Goal: Information Seeking & Learning: Understand process/instructions

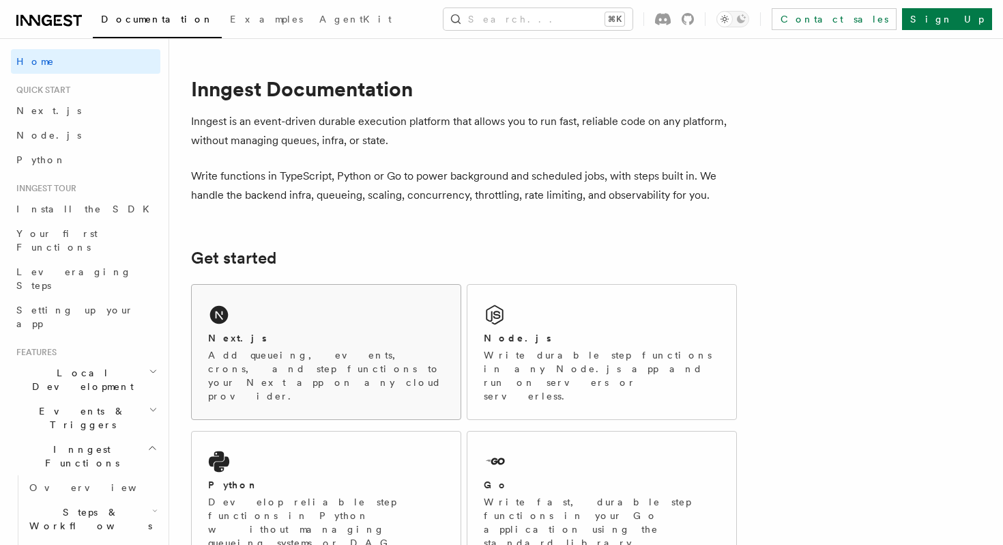
click at [200, 320] on div "Next.js Add queueing, events, crons, and step functions to your Next app on any…" at bounding box center [326, 352] width 269 height 134
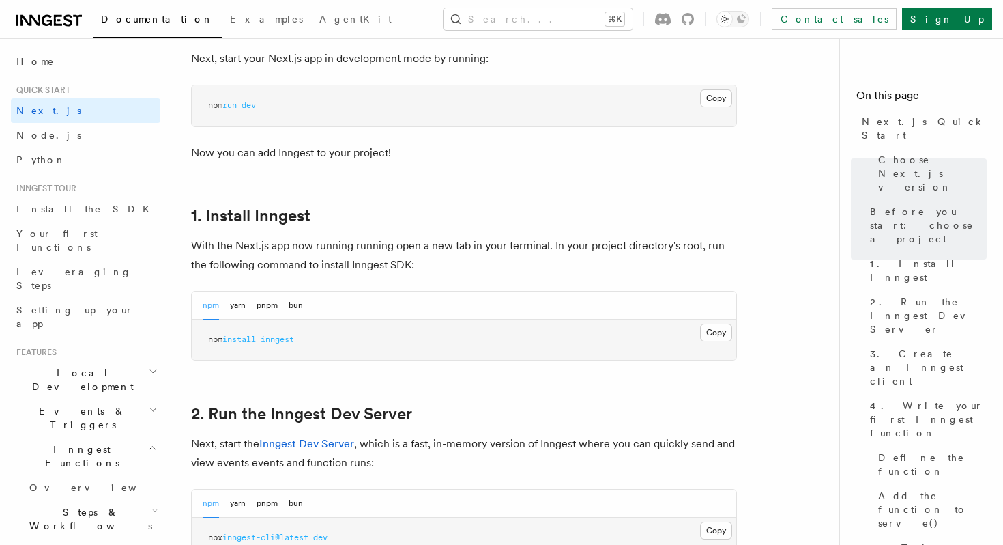
scroll to position [622, 0]
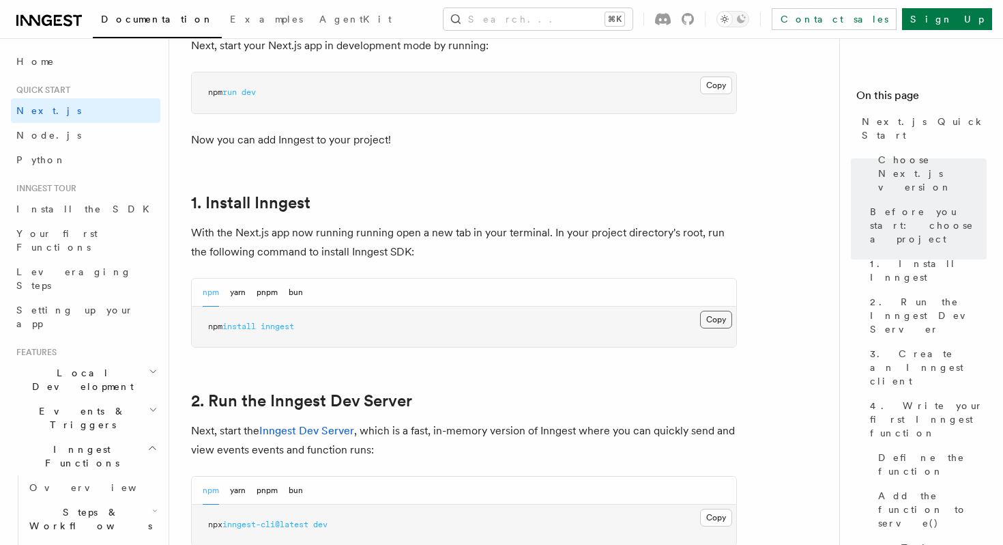
click at [715, 317] on button "Copy Copied" at bounding box center [716, 320] width 32 height 18
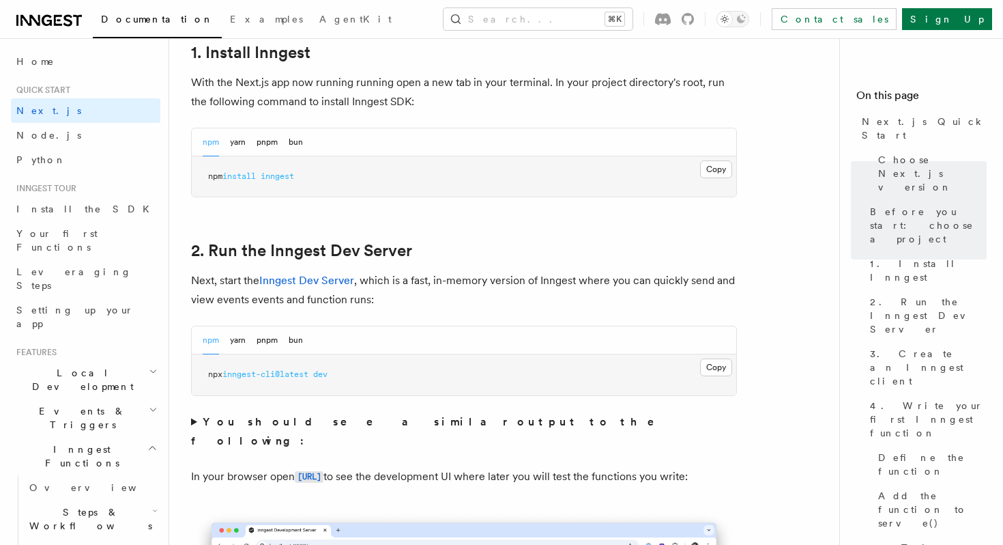
scroll to position [773, 0]
click at [714, 362] on button "Copy Copied" at bounding box center [716, 367] width 32 height 18
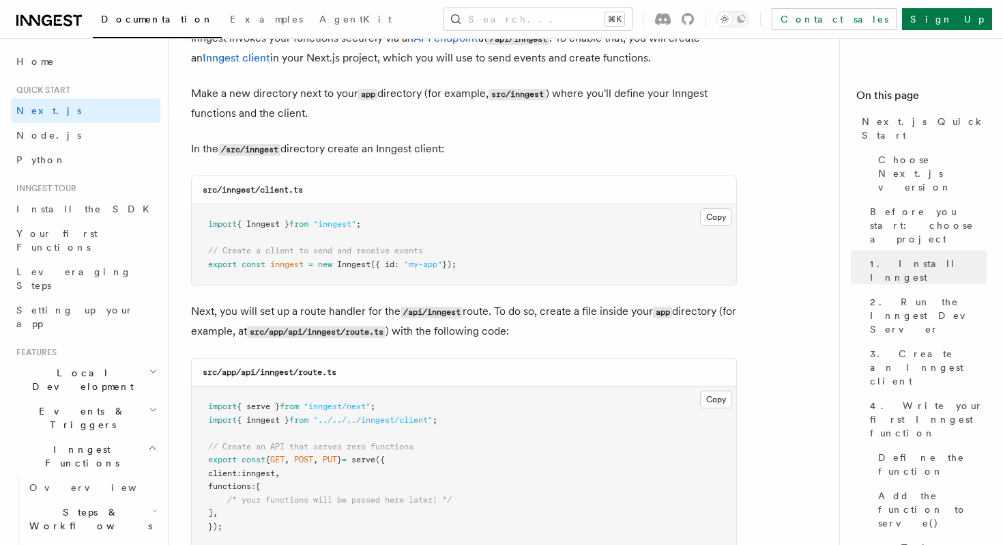
scroll to position [1669, 0]
click at [718, 219] on button "Copy Copied" at bounding box center [716, 217] width 32 height 18
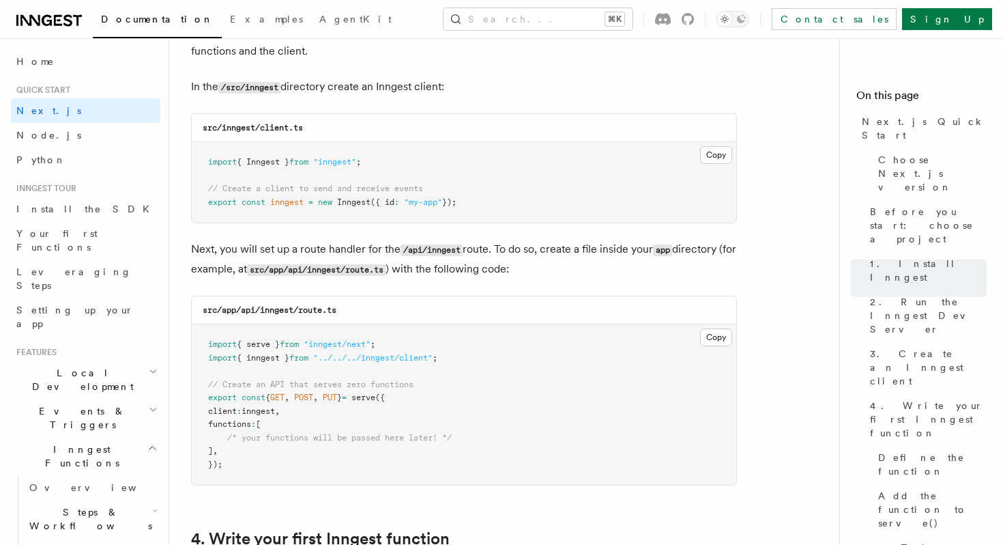
scroll to position [1731, 0]
click at [717, 343] on button "Copy Copied" at bounding box center [716, 337] width 32 height 18
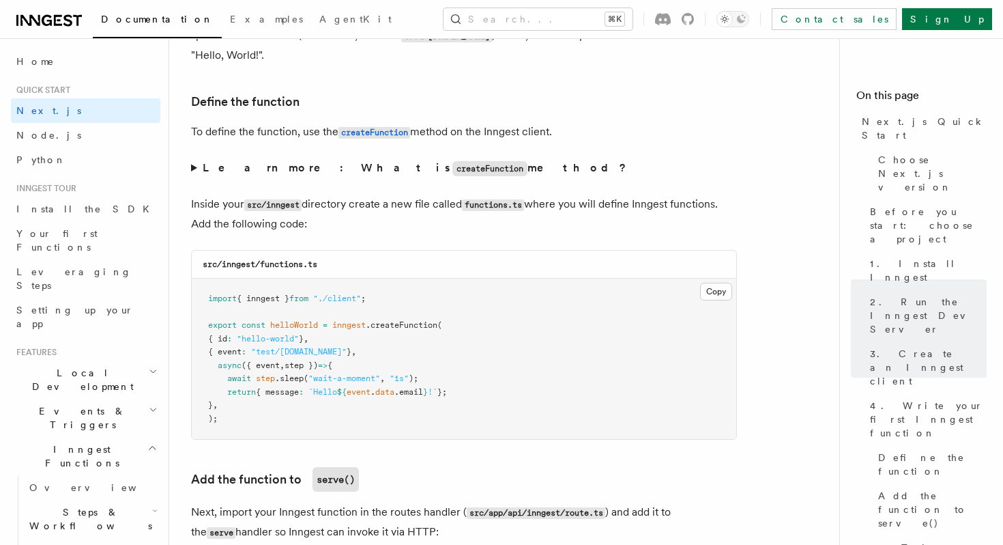
scroll to position [2285, 0]
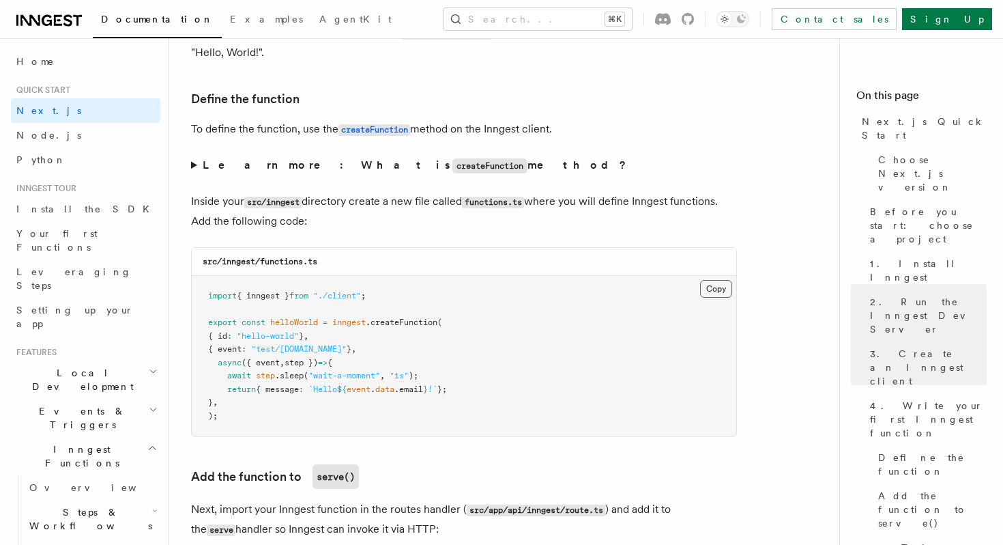
click at [719, 289] on button "Copy Copied" at bounding box center [716, 289] width 32 height 18
